Goal: Information Seeking & Learning: Learn about a topic

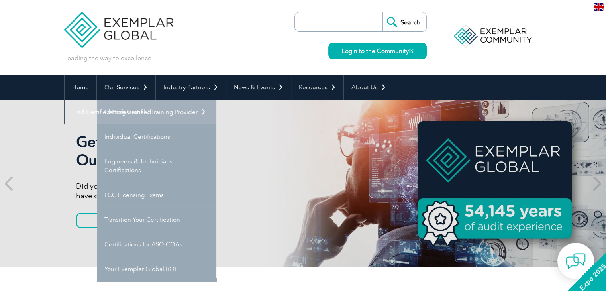
click at [142, 112] on link "Getting Certified" at bounding box center [157, 112] width 120 height 25
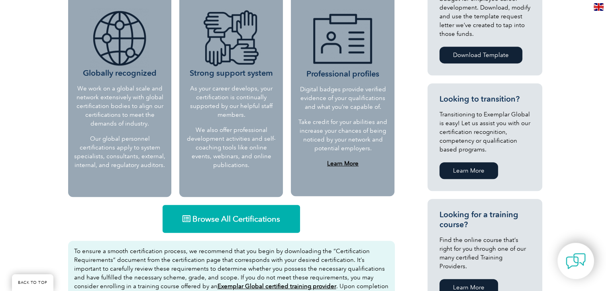
scroll to position [399, 0]
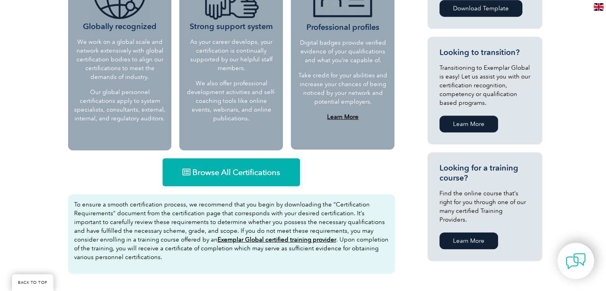
click at [198, 176] on span "Browse All Certifications" at bounding box center [236, 172] width 88 height 8
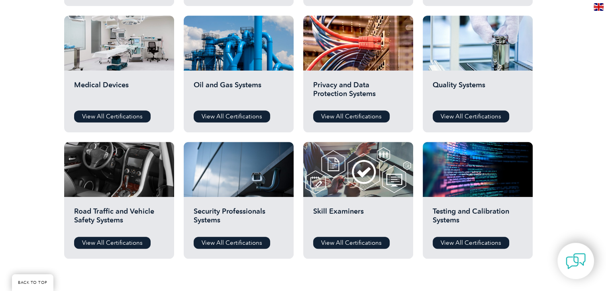
scroll to position [598, 0]
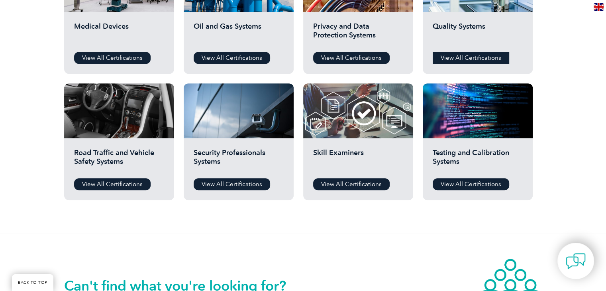
click at [459, 61] on link "View All Certifications" at bounding box center [471, 58] width 77 height 12
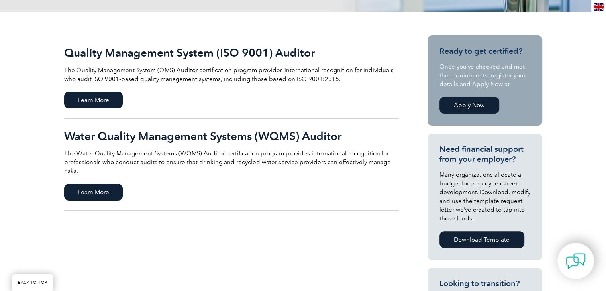
scroll to position [120, 0]
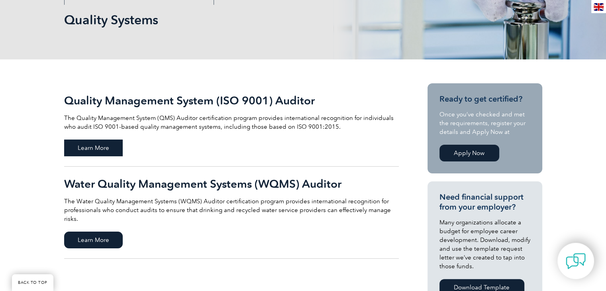
click at [94, 149] on span "Learn More" at bounding box center [93, 147] width 59 height 17
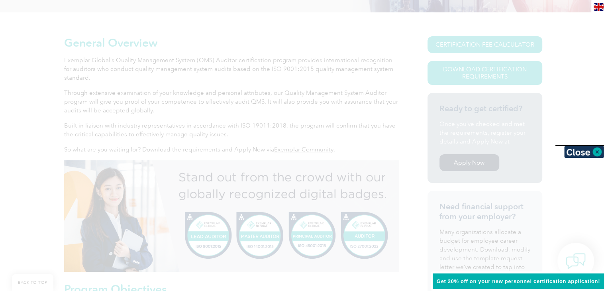
scroll to position [199, 0]
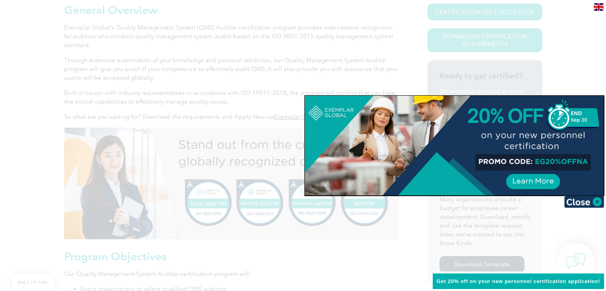
drag, startPoint x: 557, startPoint y: 163, endPoint x: 579, endPoint y: 162, distance: 22.0
click at [579, 162] on div at bounding box center [454, 146] width 299 height 100
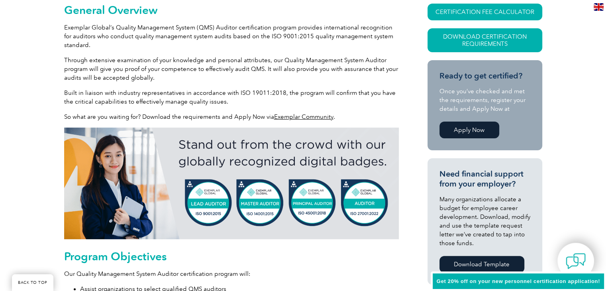
click at [223, 196] on img at bounding box center [231, 184] width 335 height 112
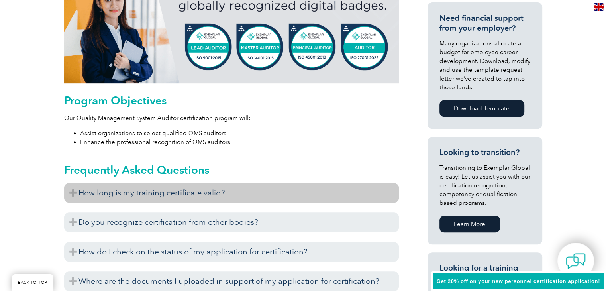
scroll to position [399, 0]
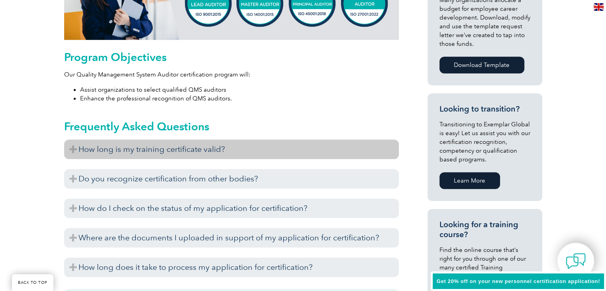
click at [74, 150] on h3 "How long is my training certificate valid?" at bounding box center [231, 149] width 335 height 20
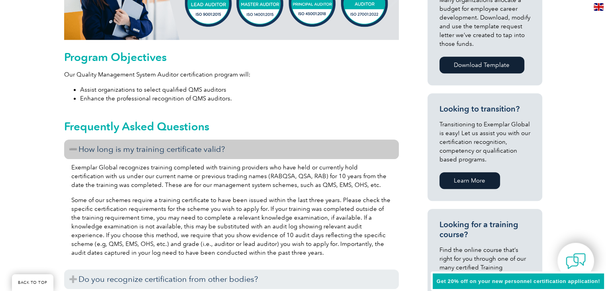
click at [74, 150] on h3 "How long is my training certificate valid?" at bounding box center [231, 149] width 335 height 20
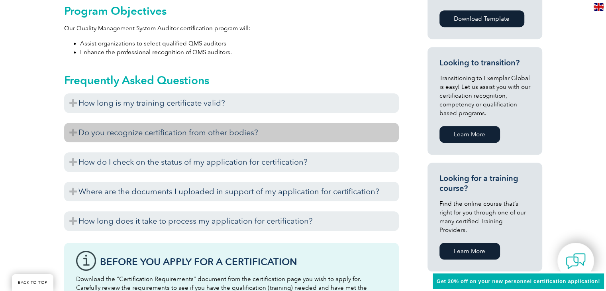
scroll to position [478, 0]
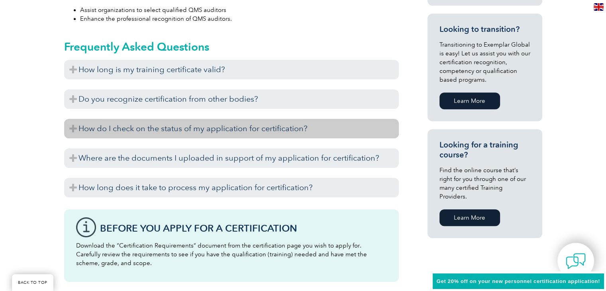
click at [72, 129] on h3 "How do I check on the status of my application for certification?" at bounding box center [231, 129] width 335 height 20
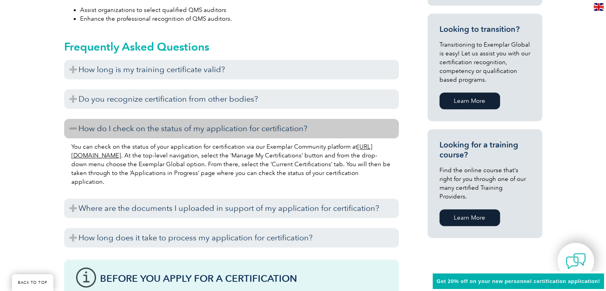
click at [72, 129] on h3 "How do I check on the status of my application for certification?" at bounding box center [231, 129] width 335 height 20
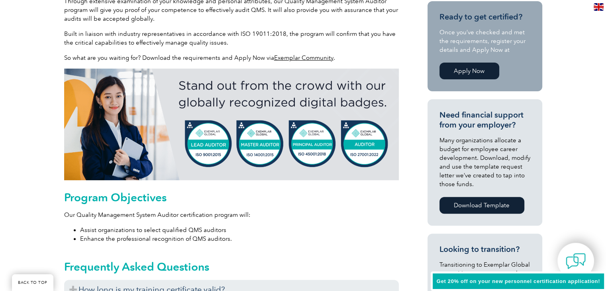
scroll to position [80, 0]
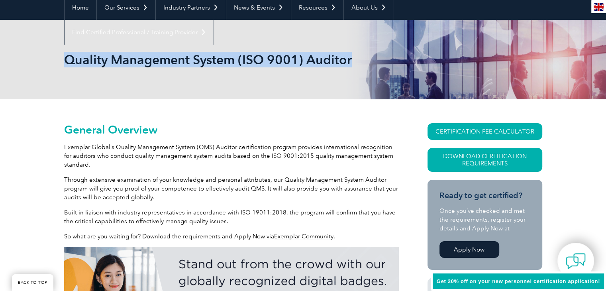
drag, startPoint x: 350, startPoint y: 59, endPoint x: 69, endPoint y: 59, distance: 281.4
click at [69, 59] on h1 "Quality Management System (ISO 9001) Auditor" at bounding box center [217, 60] width 306 height 16
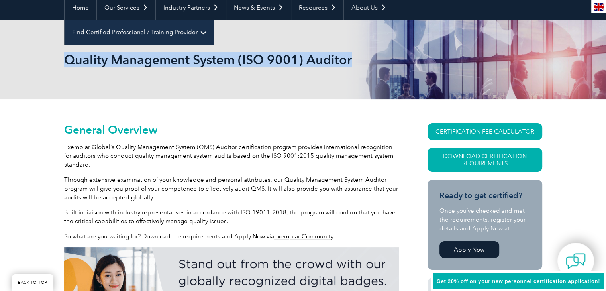
copy h1 "Quality Management System (ISO 9001) Auditor"
